Goal: Ask a question: Seek information or help from site administrators or community

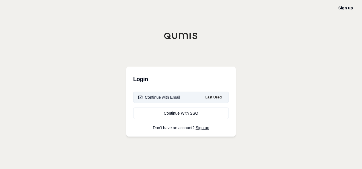
click at [159, 100] on button "Continue with Email Last Used" at bounding box center [181, 97] width 96 height 11
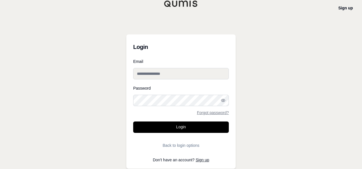
type input "**********"
click at [155, 86] on label "Password" at bounding box center [181, 88] width 96 height 4
click at [162, 76] on input "**********" at bounding box center [181, 73] width 96 height 11
drag, startPoint x: 44, startPoint y: 103, endPoint x: 54, endPoint y: 105, distance: 10.1
click at [44, 103] on div "**********" at bounding box center [181, 84] width 362 height 169
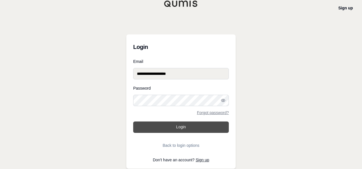
click at [167, 122] on button "Login" at bounding box center [181, 127] width 96 height 11
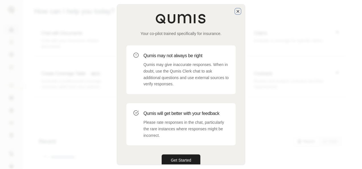
click at [237, 10] on icon "button" at bounding box center [238, 11] width 2 height 2
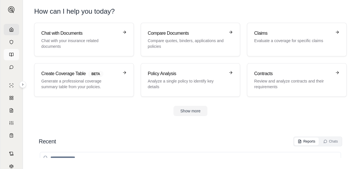
click at [9, 53] on icon at bounding box center [11, 54] width 5 height 5
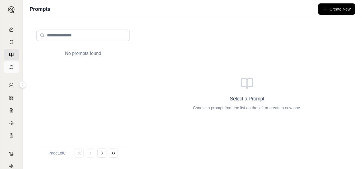
click at [9, 65] on icon at bounding box center [11, 67] width 5 height 5
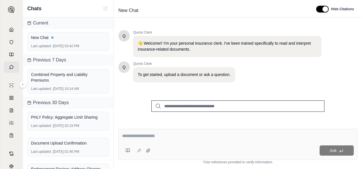
click at [166, 74] on p "To get started, upload a document or ask a question." at bounding box center [184, 75] width 93 height 6
click at [164, 74] on p "To get started, upload a document or ask a question." at bounding box center [184, 75] width 93 height 6
click at [164, 76] on p "To get started, upload a document or ask a question." at bounding box center [184, 75] width 93 height 6
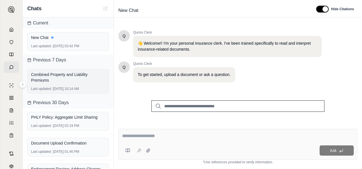
click at [61, 78] on div "Combined Property and Liability Premiums" at bounding box center [68, 77] width 74 height 11
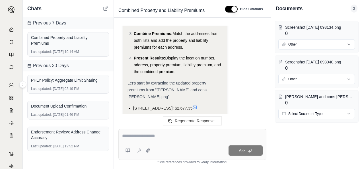
scroll to position [3043, 0]
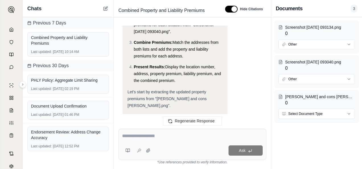
click at [193, 115] on span "[STREET_ADDRESS]: $2,677.35" at bounding box center [163, 117] width 60 height 5
drag, startPoint x: 193, startPoint y: 81, endPoint x: 188, endPoint y: 81, distance: 5.1
click at [188, 115] on span "[STREET_ADDRESS]: $2,677.35" at bounding box center [163, 117] width 60 height 5
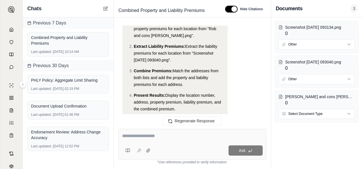
click at [193, 93] on span "Display the location number, address, property premium, liability premium, and …" at bounding box center [177, 102] width 87 height 18
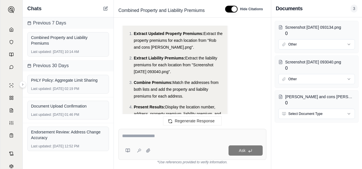
scroll to position [3006, 0]
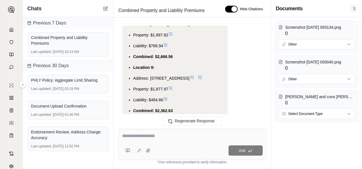
scroll to position [4011, 0]
